Goal: Task Accomplishment & Management: Complete application form

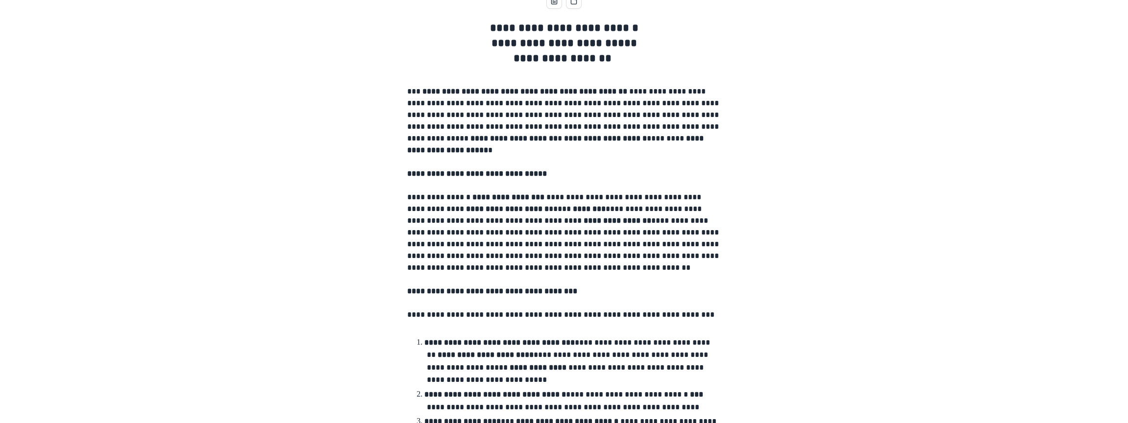
scroll to position [49, 0]
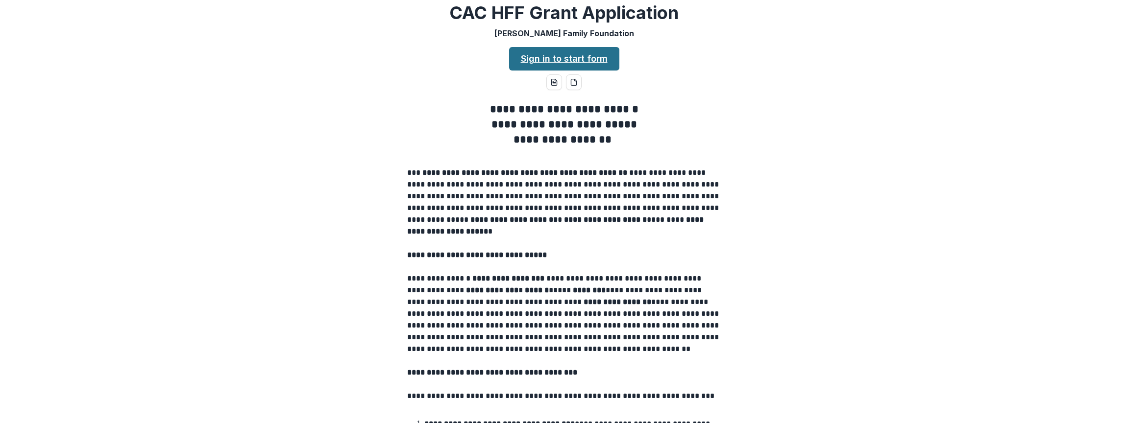
click at [549, 71] on link "Sign in to start form" at bounding box center [564, 59] width 110 height 24
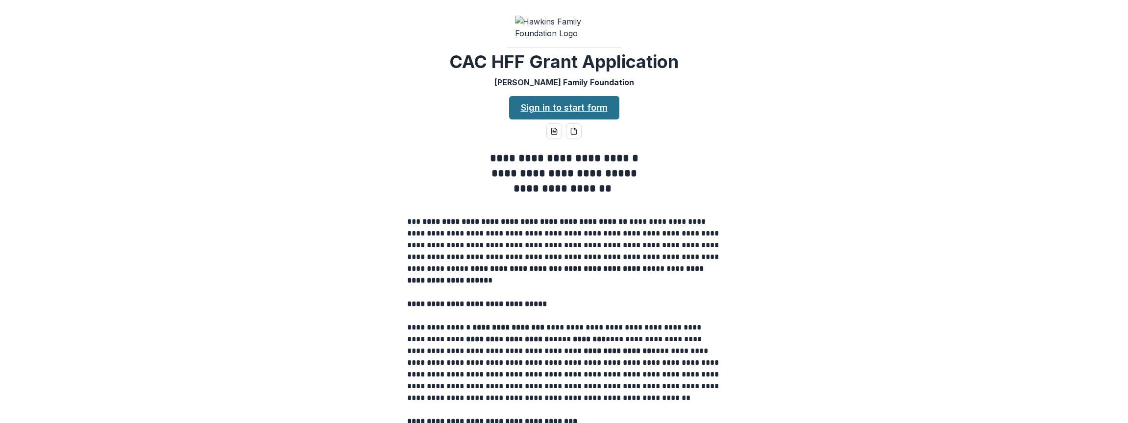
click at [575, 120] on link "Sign in to start form" at bounding box center [564, 108] width 110 height 24
